Goal: Find specific page/section

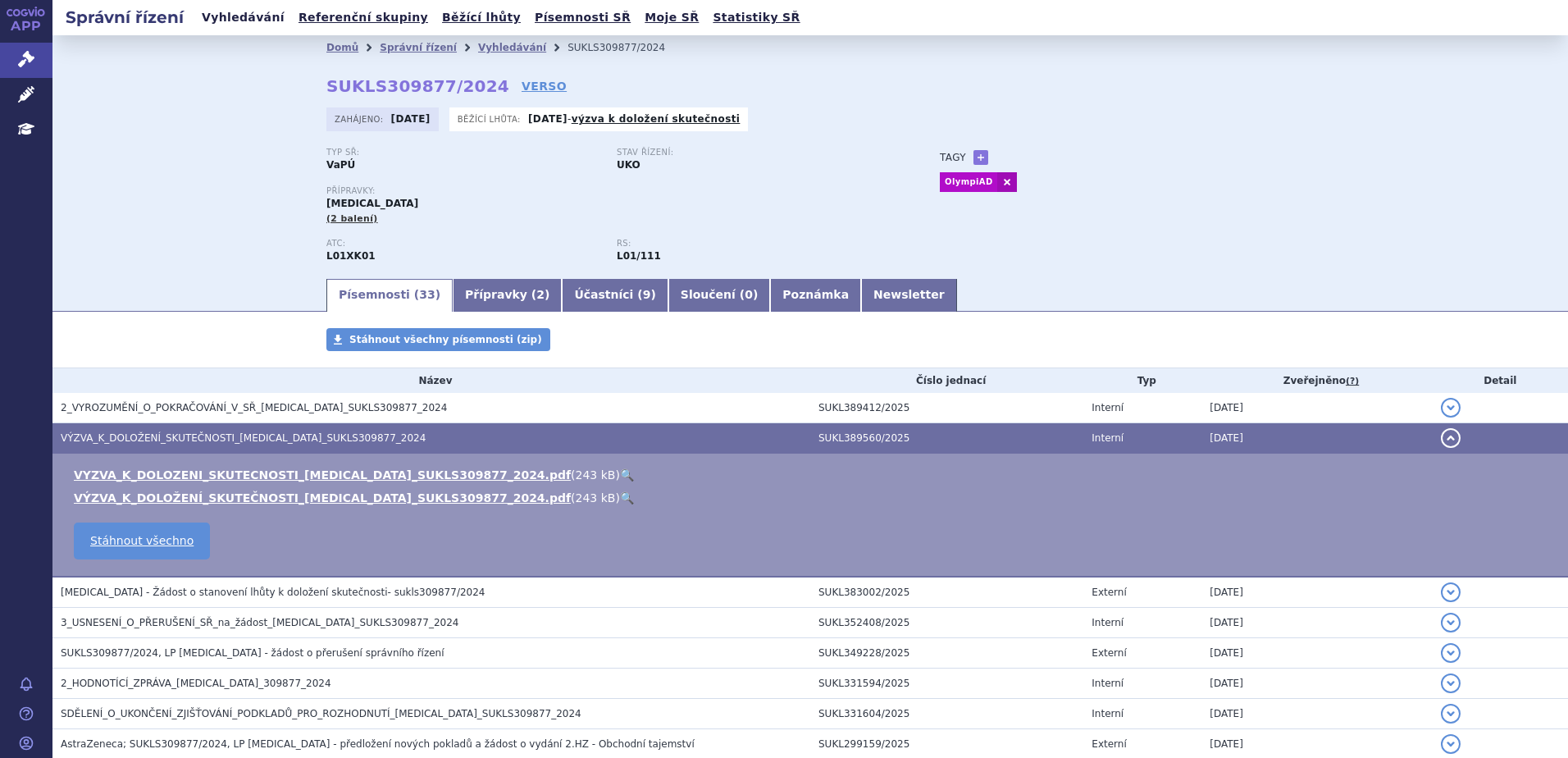
click at [216, 20] on link "Vyhledávání" at bounding box center [243, 18] width 93 height 23
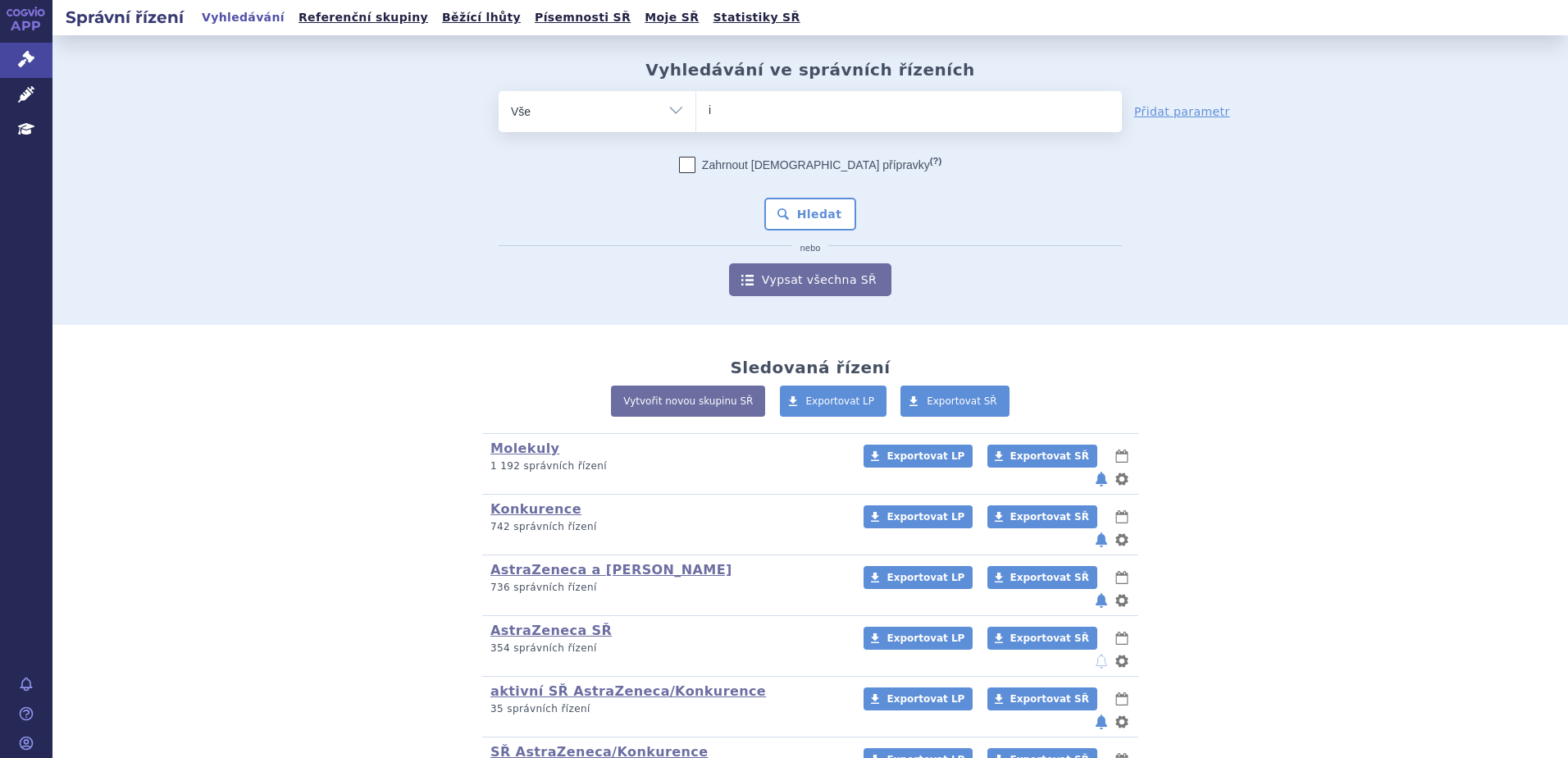
type input "im"
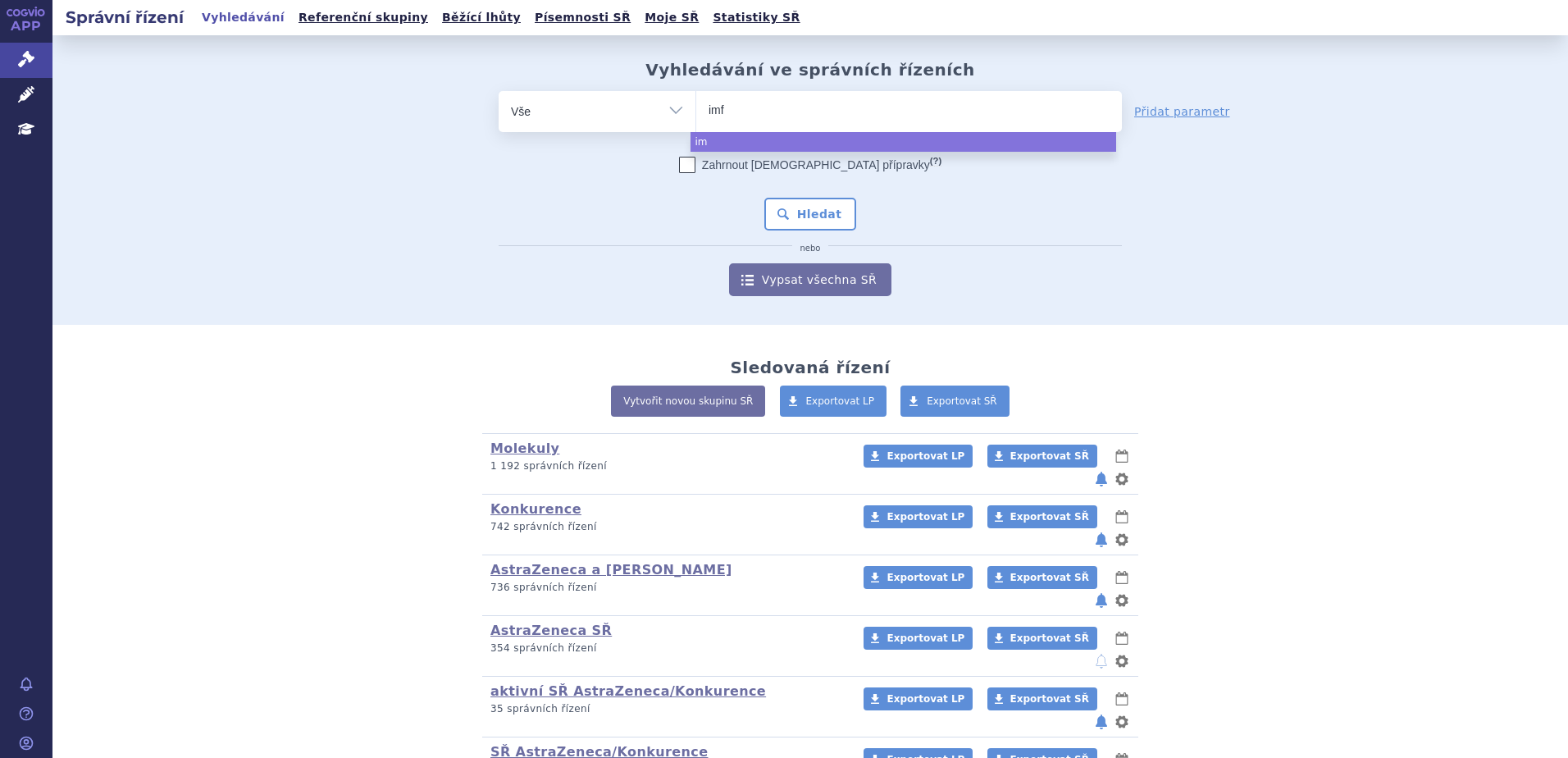
type input "imfi"
select select "imfi"
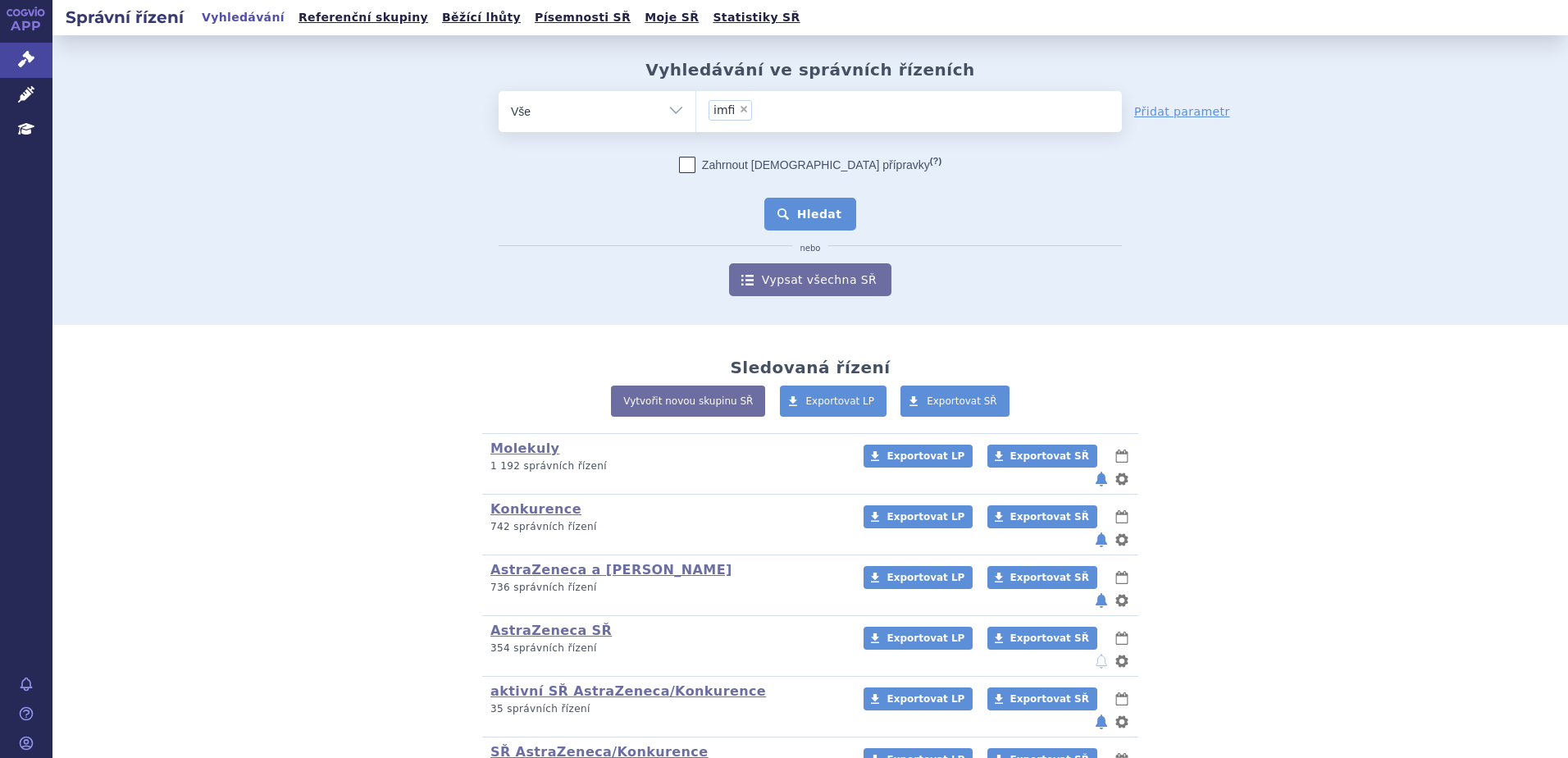
click at [794, 214] on button "Hledat" at bounding box center [810, 214] width 93 height 33
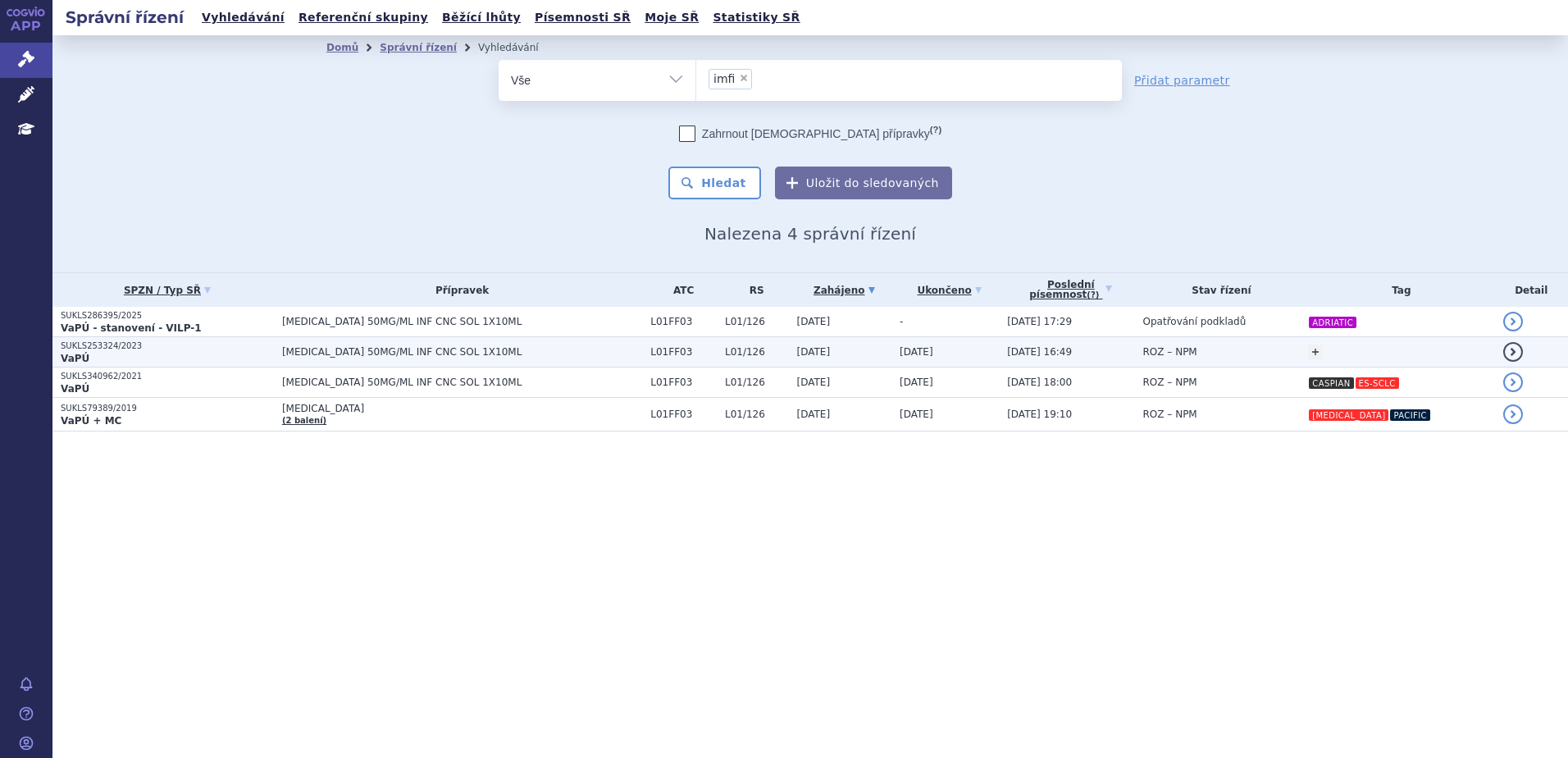
click at [582, 316] on span "[MEDICAL_DATA] 50MG/ML INF CNC SOL 1X10ML" at bounding box center [462, 321] width 360 height 11
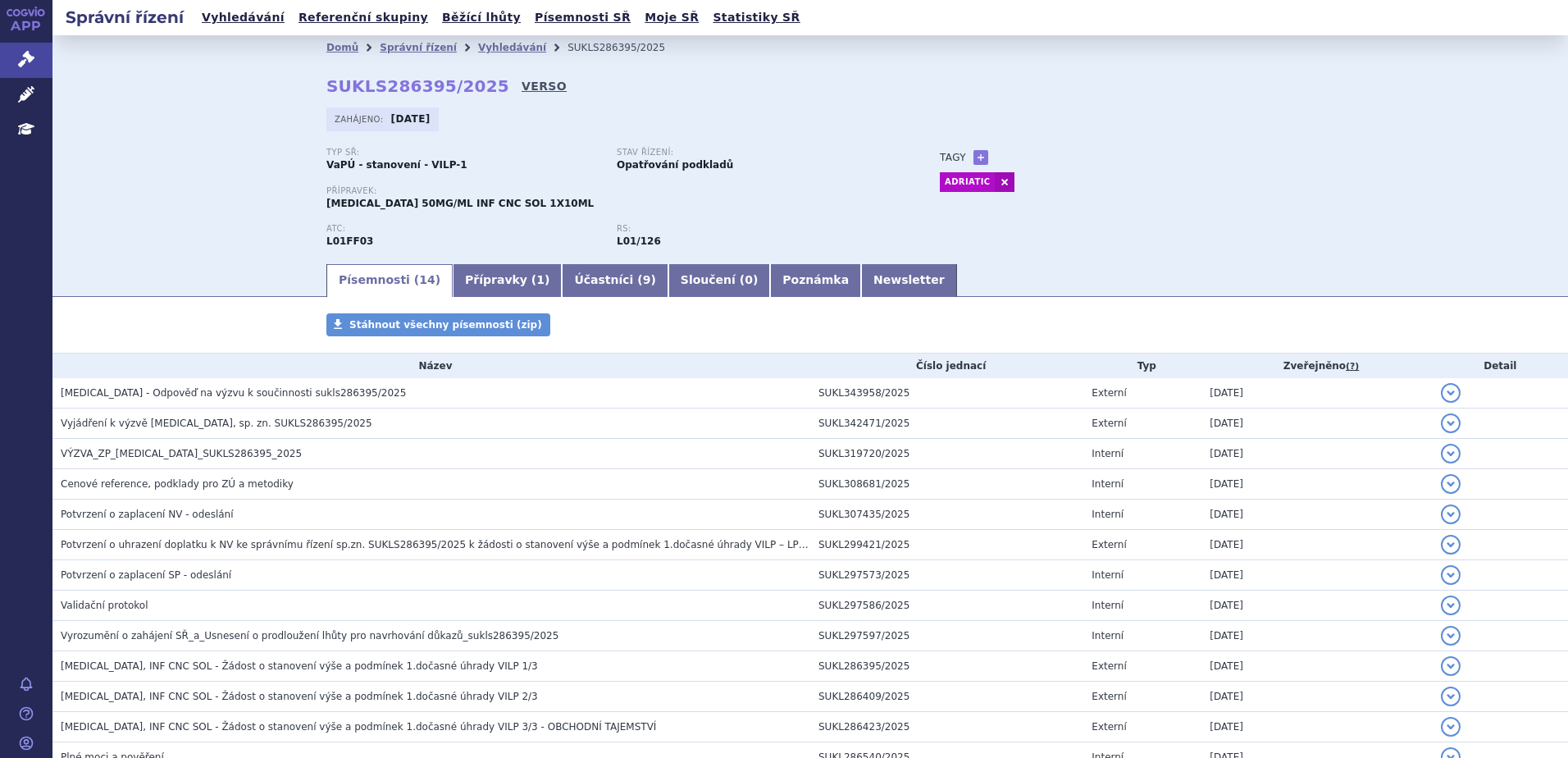
click at [522, 90] on link "VERSO" at bounding box center [544, 86] width 45 height 16
click at [522, 83] on link "VERSO" at bounding box center [544, 86] width 45 height 16
